Goal: Obtain resource: Obtain resource

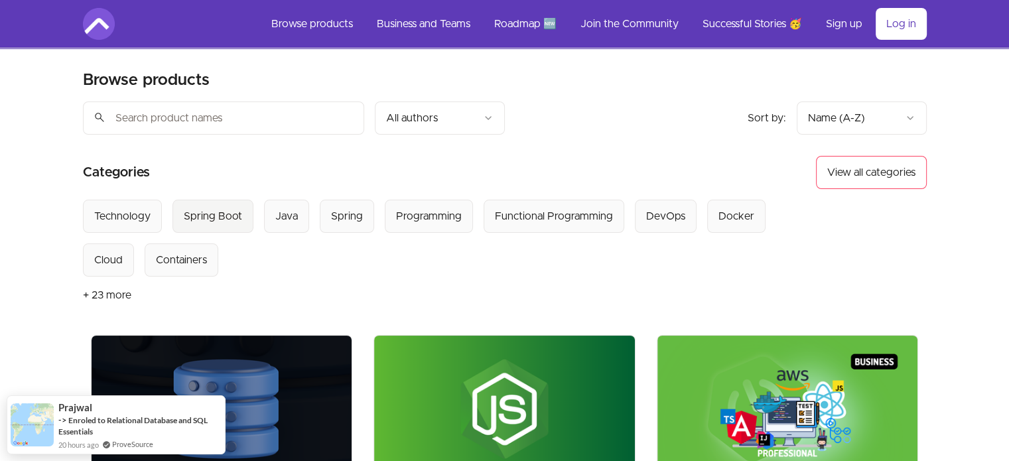
click at [220, 214] on div "Spring Boot" at bounding box center [213, 216] width 58 height 16
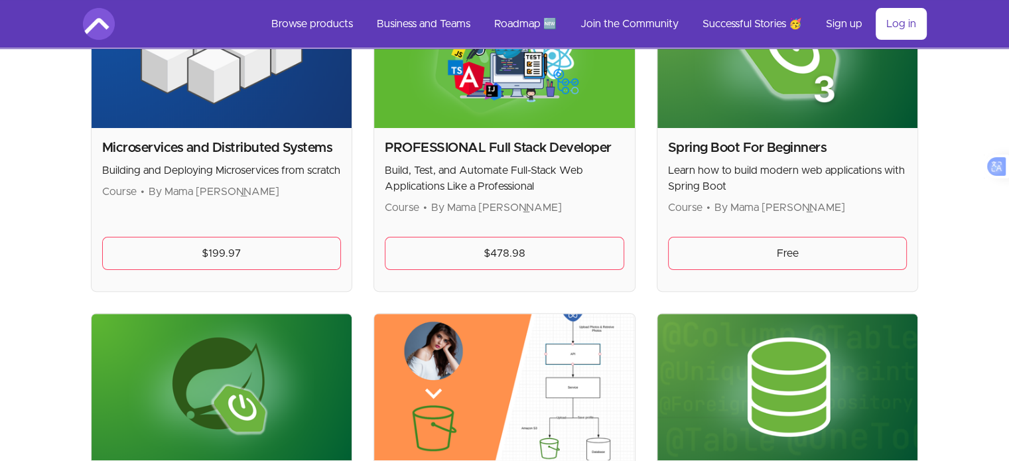
scroll to position [263, 0]
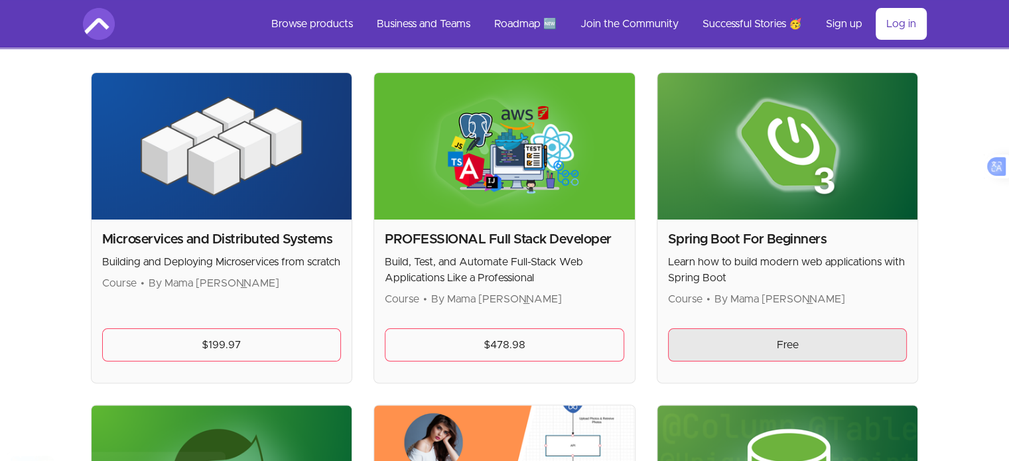
click at [747, 346] on link "Free" at bounding box center [787, 344] width 239 height 33
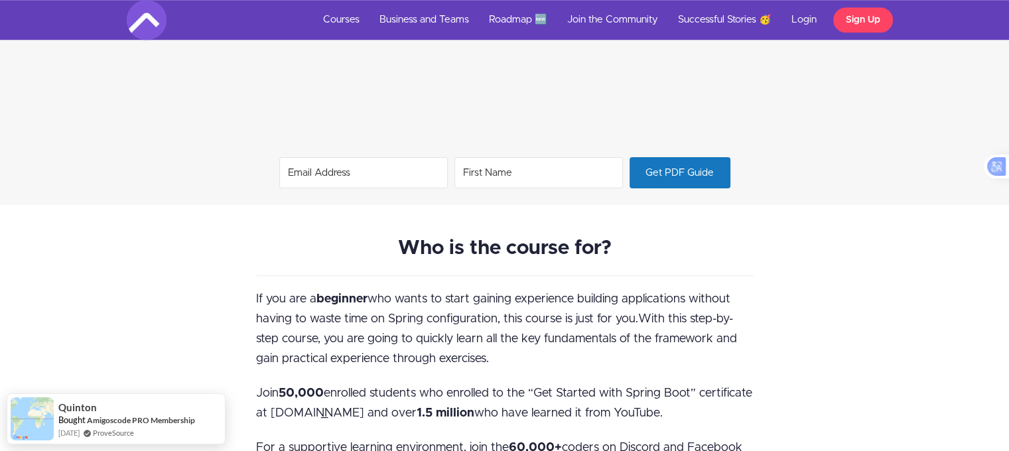
scroll to position [1120, 0]
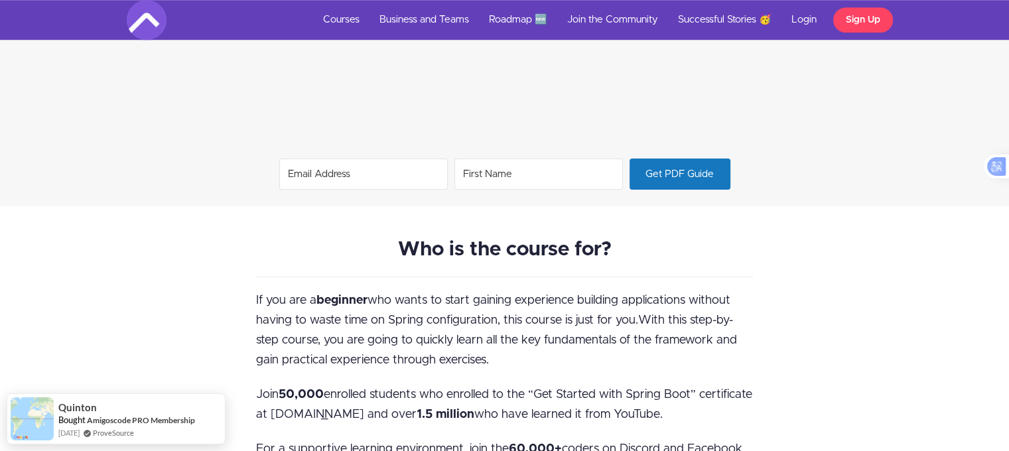
click at [428, 168] on input "Email Address" at bounding box center [363, 174] width 168 height 31
click at [326, 251] on p "Who is the course for?" at bounding box center [504, 250] width 497 height 23
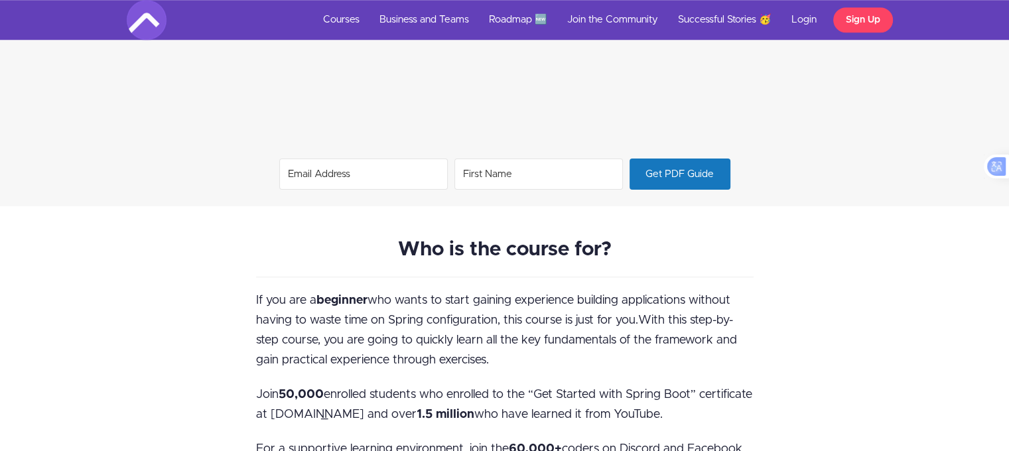
click at [354, 162] on input "Email Address" at bounding box center [363, 174] width 168 height 31
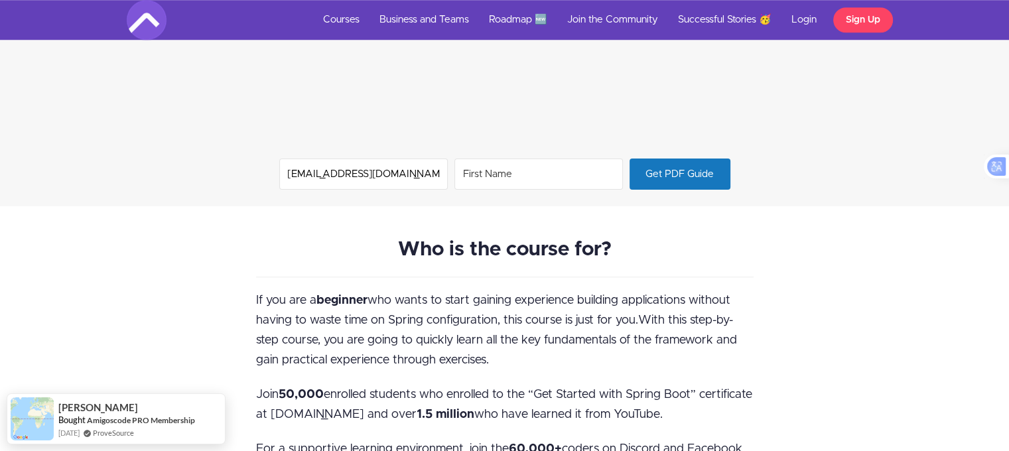
type input "[EMAIL_ADDRESS][DOMAIN_NAME]"
click at [520, 166] on input "First Name" at bounding box center [538, 174] width 168 height 31
type input "Nomqhele"
click at [646, 182] on span "Get PDF Guide" at bounding box center [679, 174] width 100 height 30
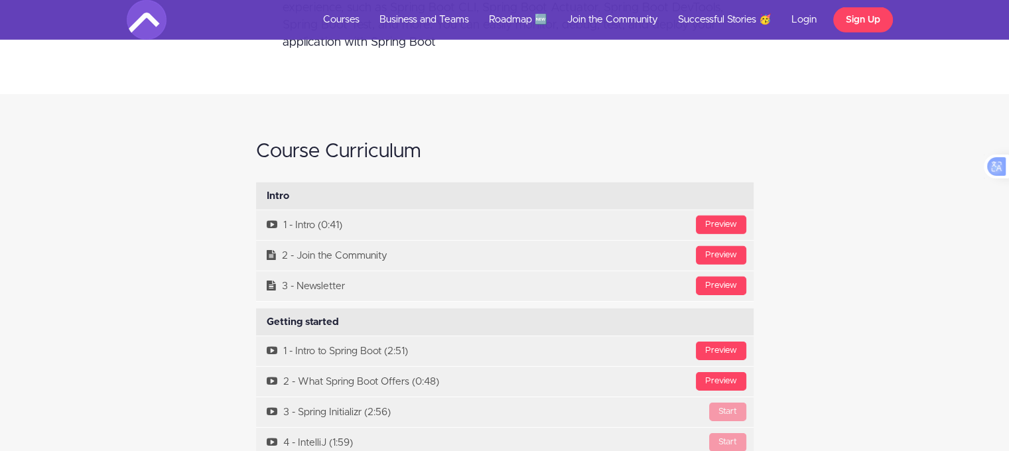
scroll to position [4194, 0]
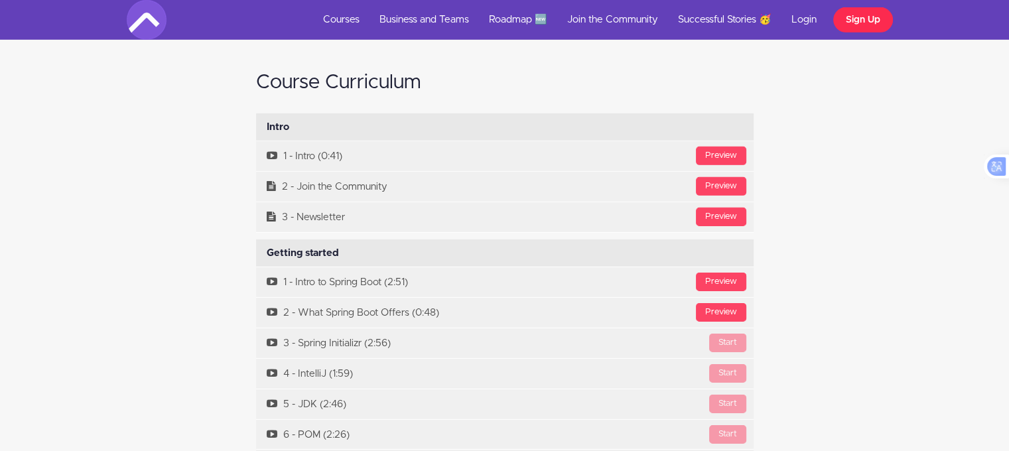
click at [866, 16] on link "Sign Up" at bounding box center [863, 19] width 60 height 25
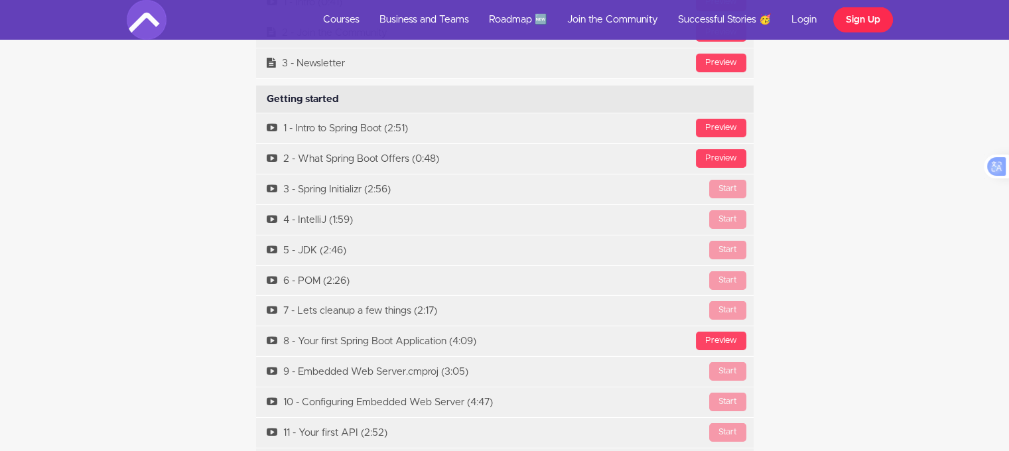
scroll to position [4363, 0]
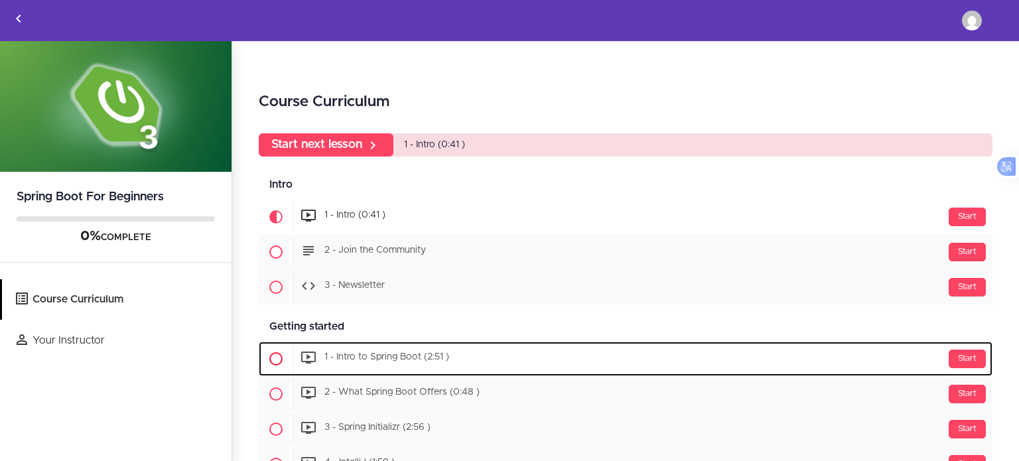
click at [378, 342] on link "Start 1 - Intro to Spring Boot (2:51 )" at bounding box center [626, 359] width 734 height 34
